Goal: Task Accomplishment & Management: Use online tool/utility

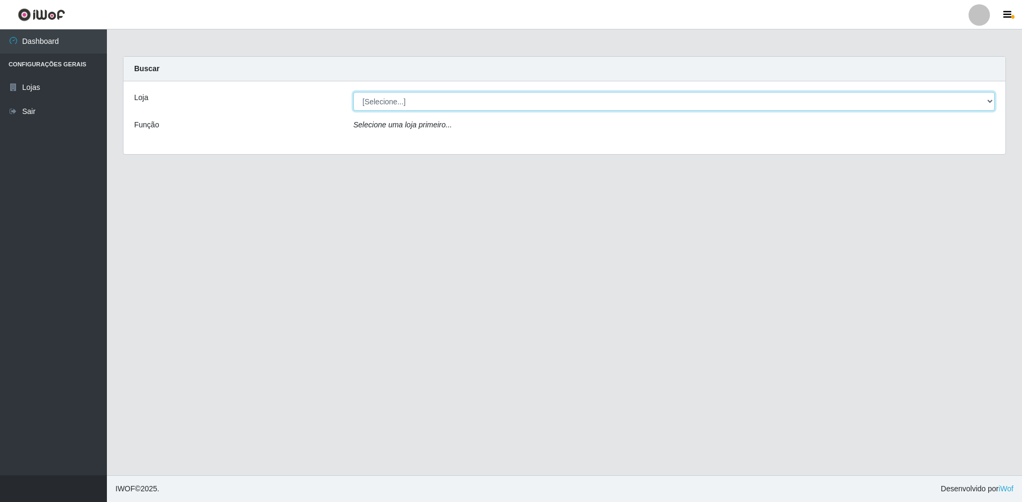
click at [466, 103] on select "[Selecione...] Extrabom - Loja 51 Gaivotas" at bounding box center [674, 101] width 642 height 19
select select "469"
click at [353, 92] on select "[Selecione...] Extrabom - Loja 51 Gaivotas" at bounding box center [674, 101] width 642 height 19
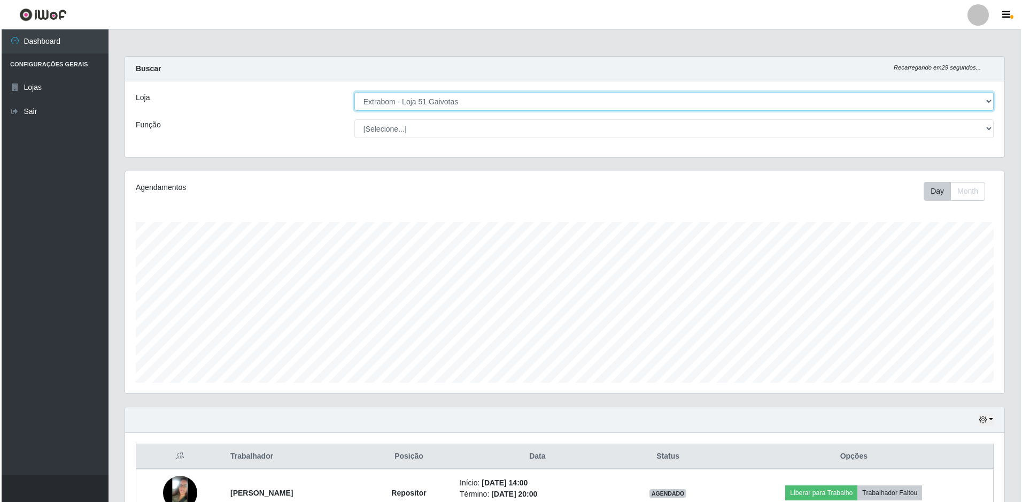
scroll to position [161, 0]
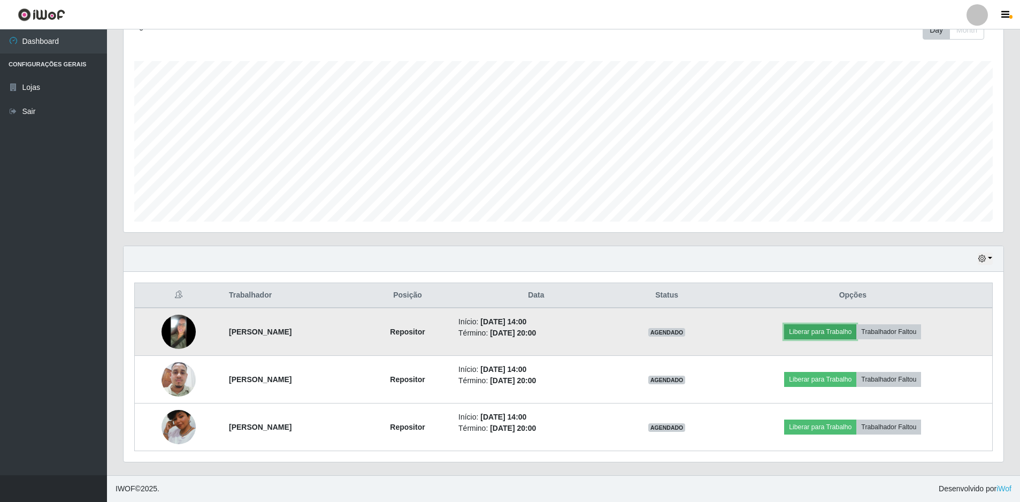
click at [836, 334] on button "Liberar para Trabalho" at bounding box center [820, 331] width 72 height 15
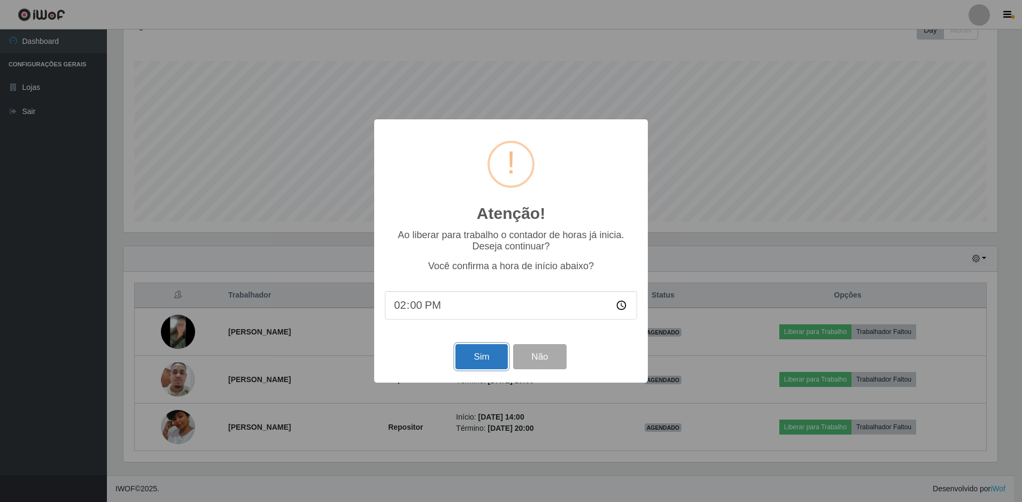
click at [488, 352] on button "Sim" at bounding box center [482, 356] width 52 height 25
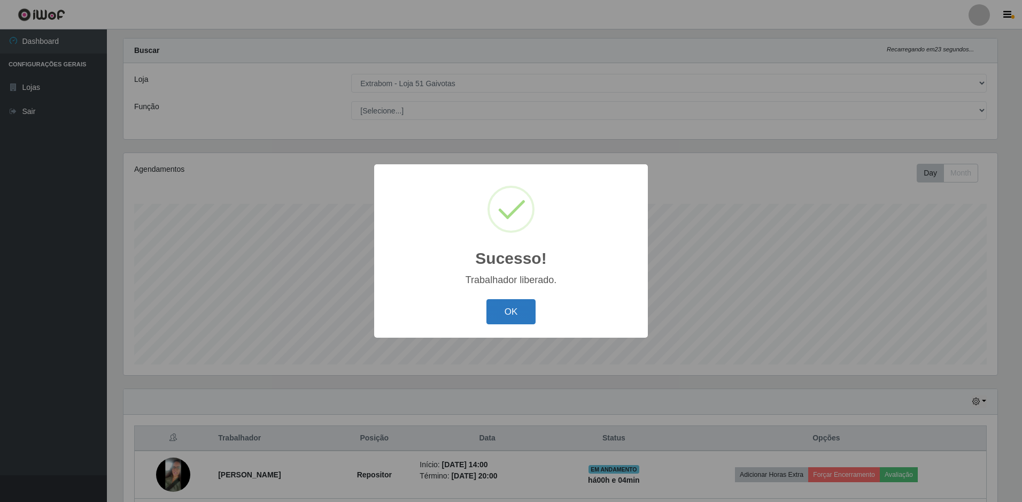
click at [503, 307] on button "OK" at bounding box center [512, 311] width 50 height 25
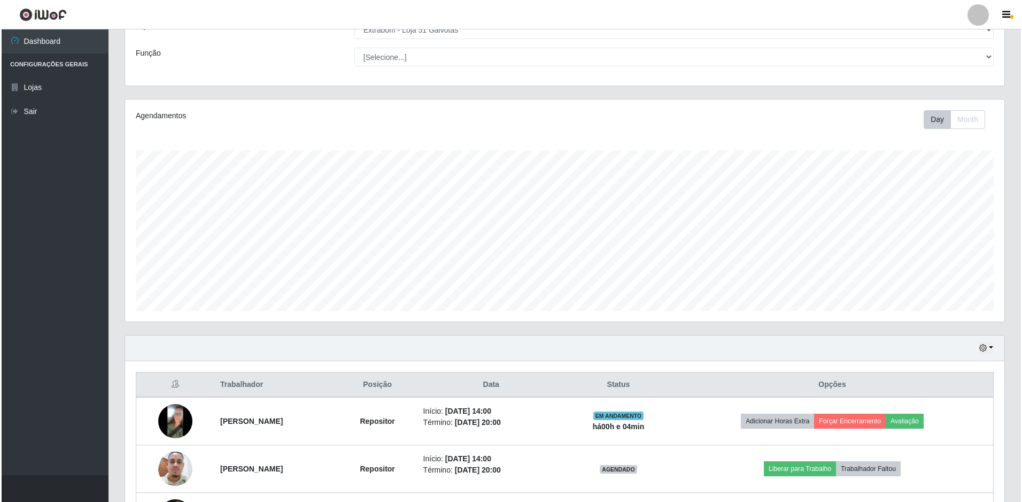
scroll to position [161, 0]
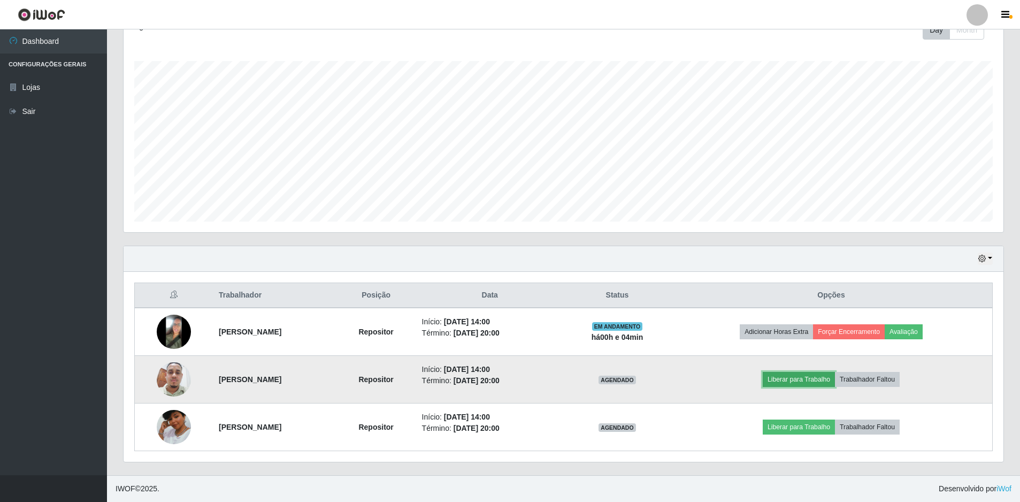
click at [810, 381] on button "Liberar para Trabalho" at bounding box center [799, 379] width 72 height 15
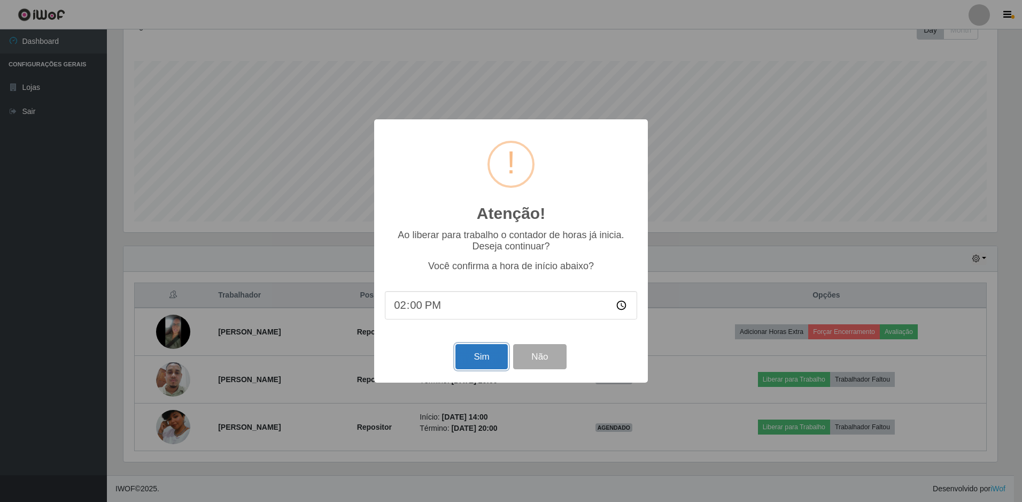
click at [495, 366] on button "Sim" at bounding box center [482, 356] width 52 height 25
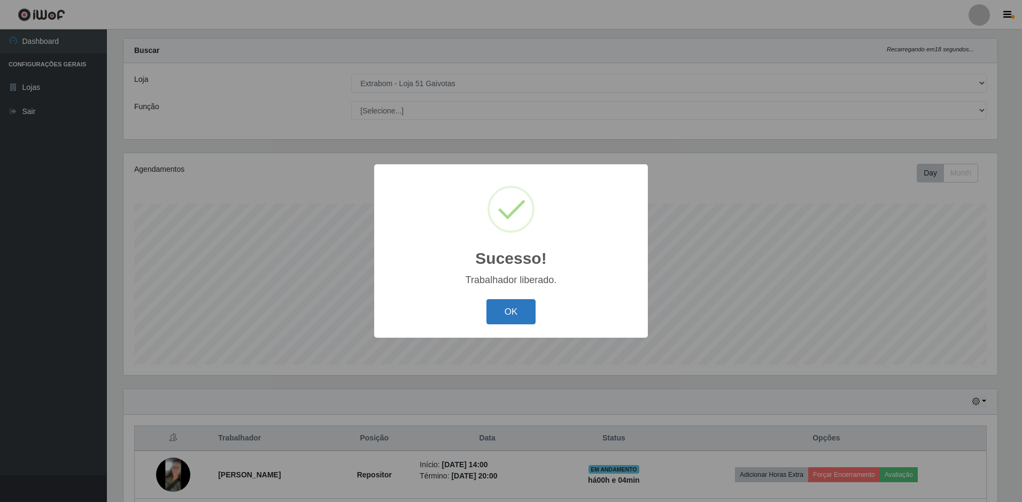
click at [515, 321] on button "OK" at bounding box center [512, 311] width 50 height 25
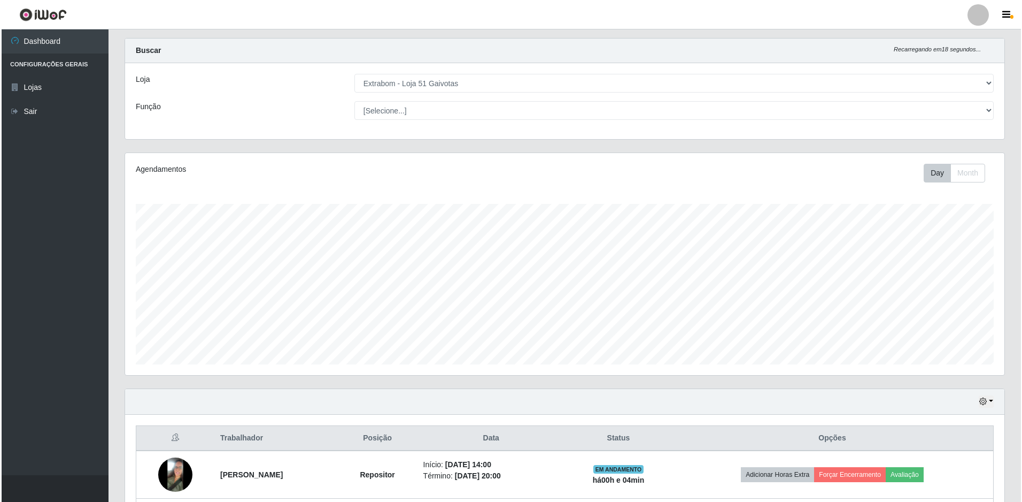
scroll to position [161, 0]
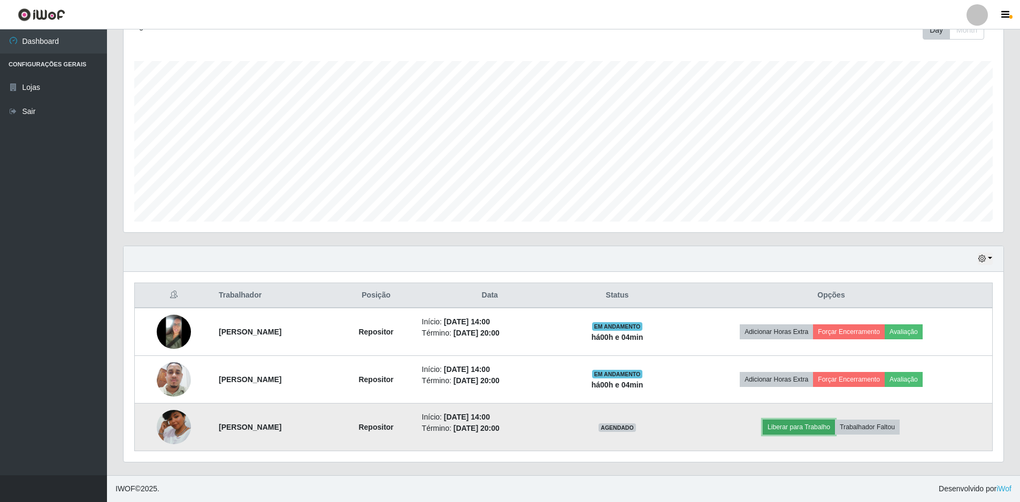
click at [826, 429] on button "Liberar para Trabalho" at bounding box center [799, 426] width 72 height 15
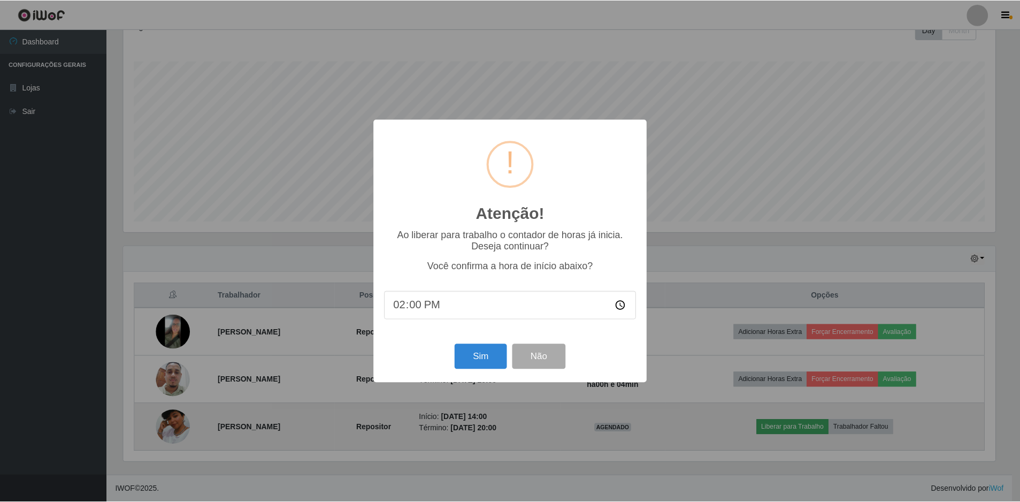
scroll to position [222, 874]
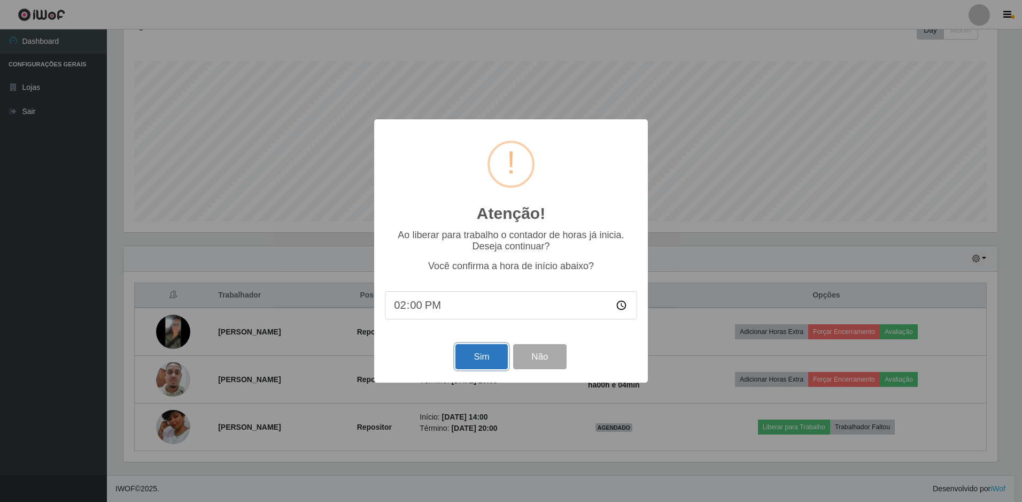
click at [490, 355] on button "Sim" at bounding box center [482, 356] width 52 height 25
